Goal: Ask a question

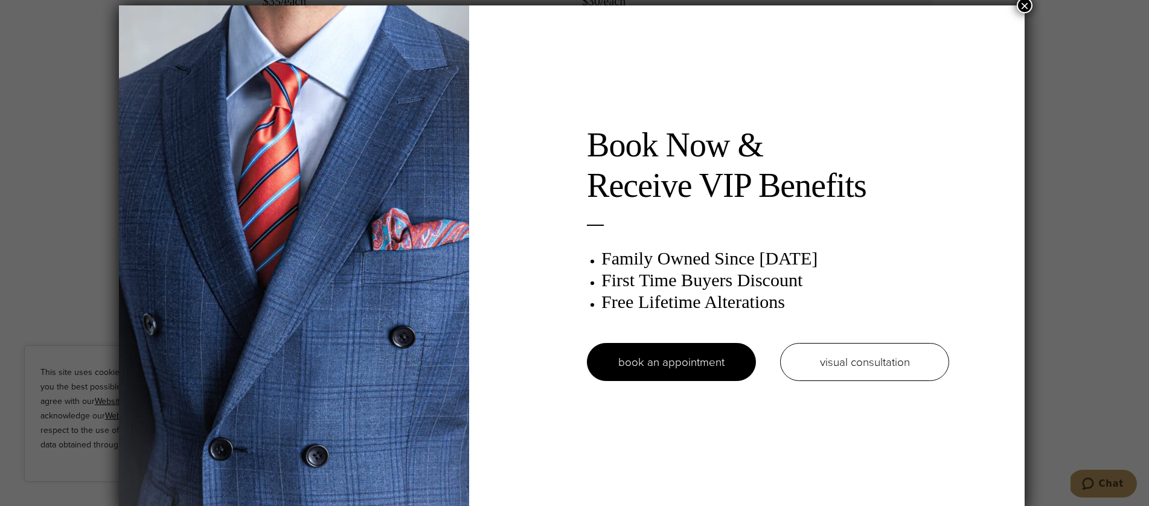
scroll to position [6, 0]
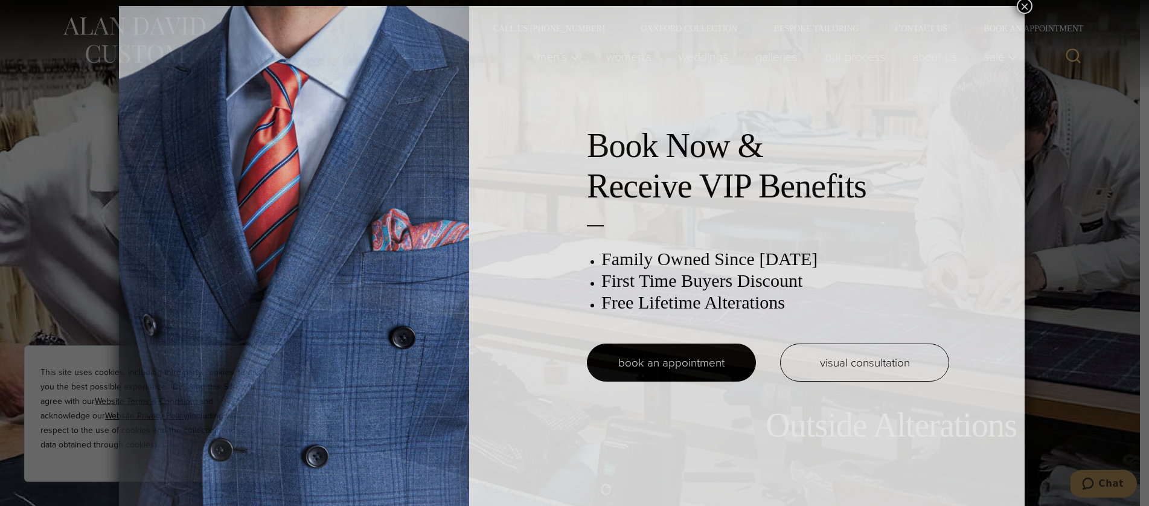
scroll to position [6, 0]
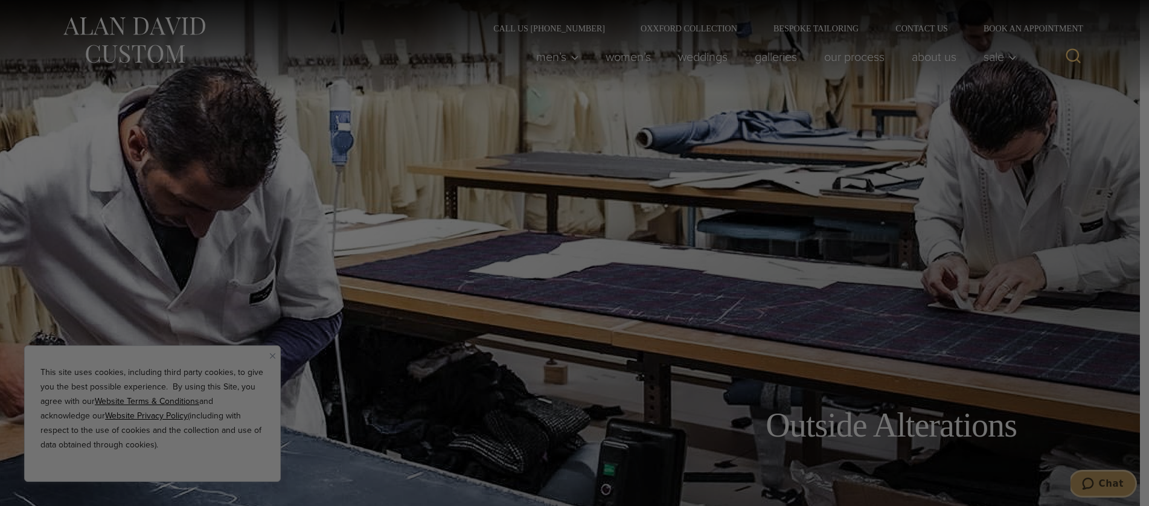
click at [1095, 490] on button "Chat" at bounding box center [1103, 484] width 68 height 28
